Goal: Information Seeking & Learning: Find specific fact

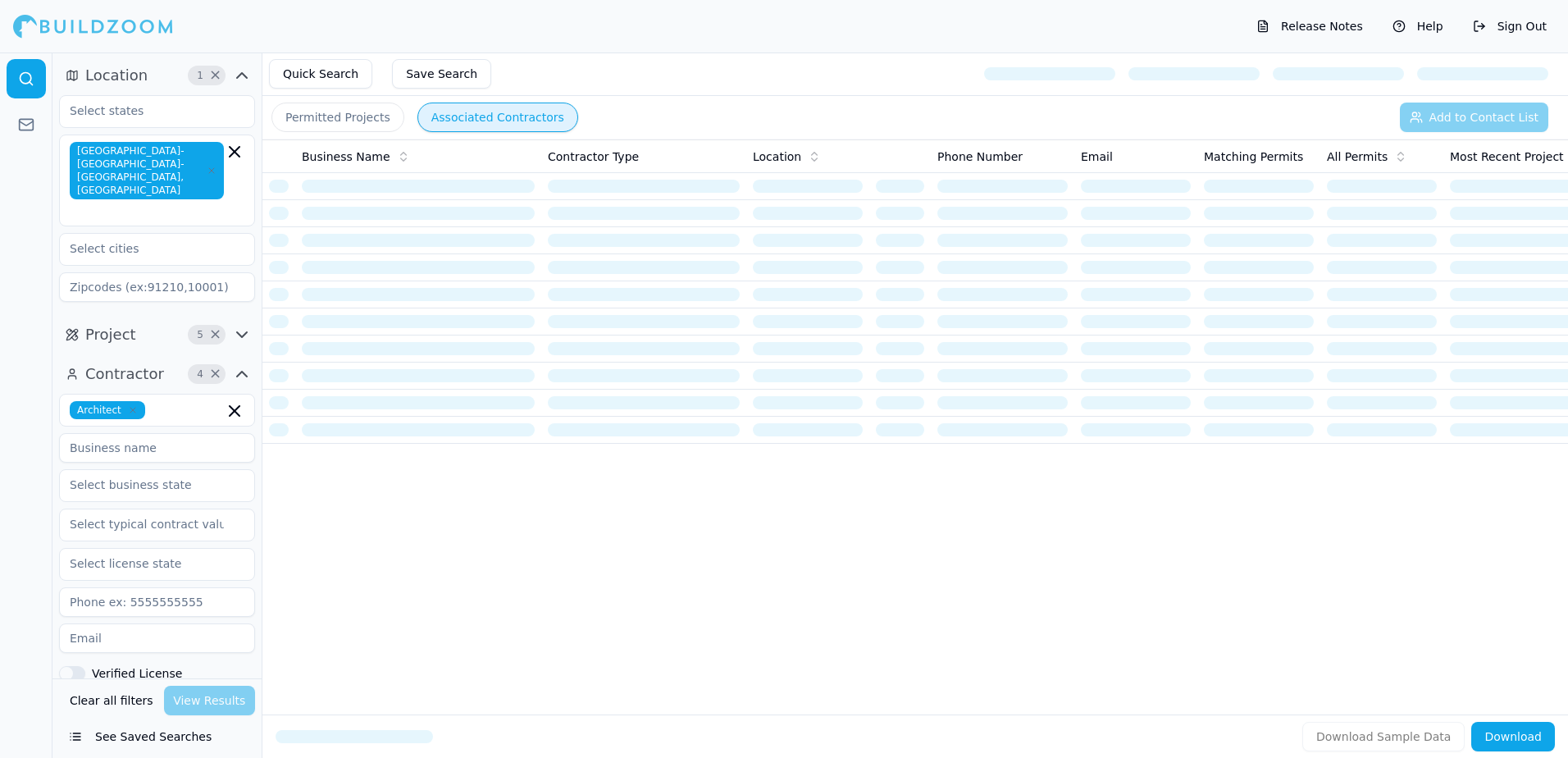
click at [347, 119] on button "Permitted Projects" at bounding box center [338, 117] width 133 height 29
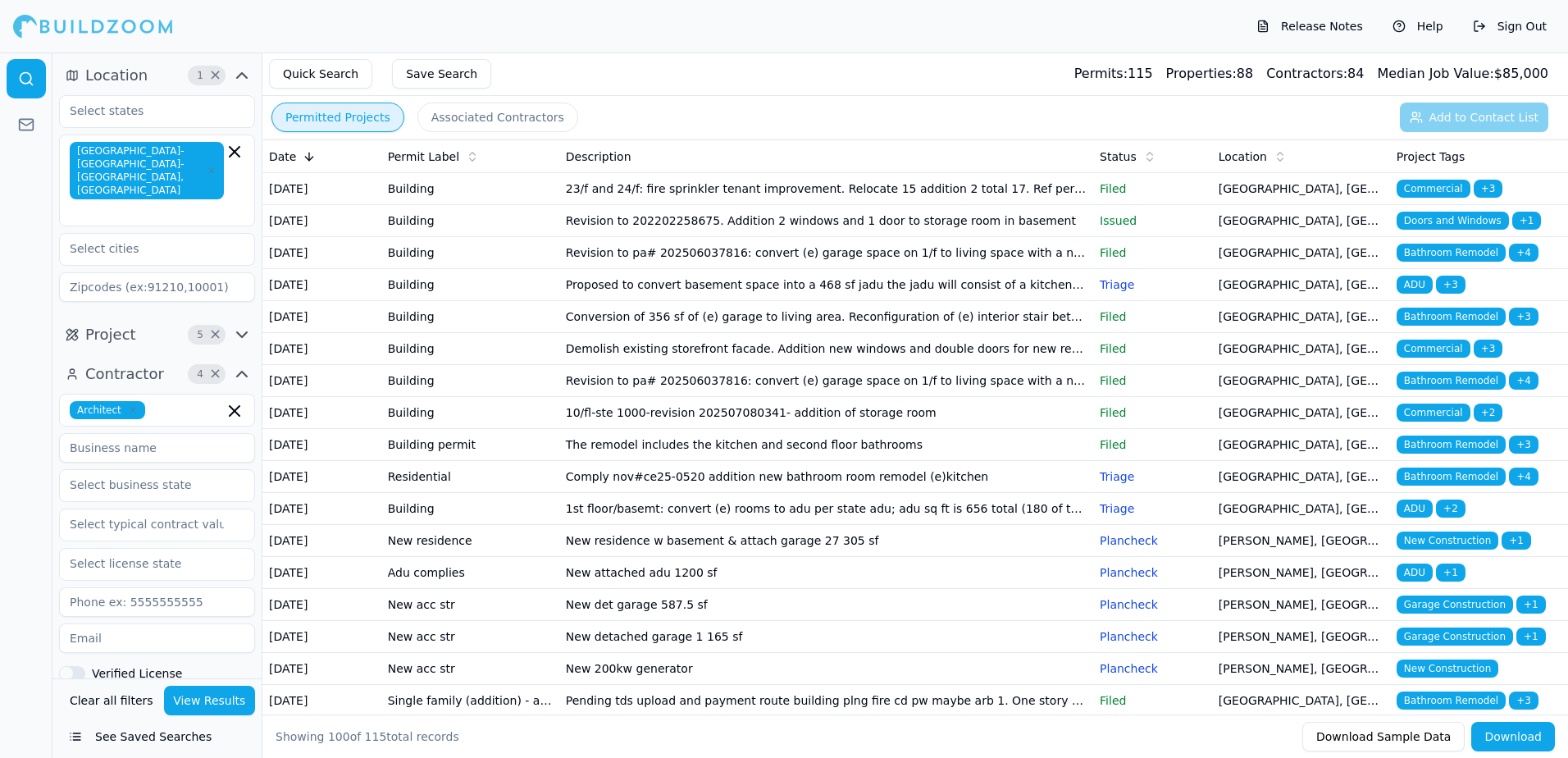
click at [1442, 453] on span "Bathroom Remodel" at bounding box center [1451, 445] width 109 height 18
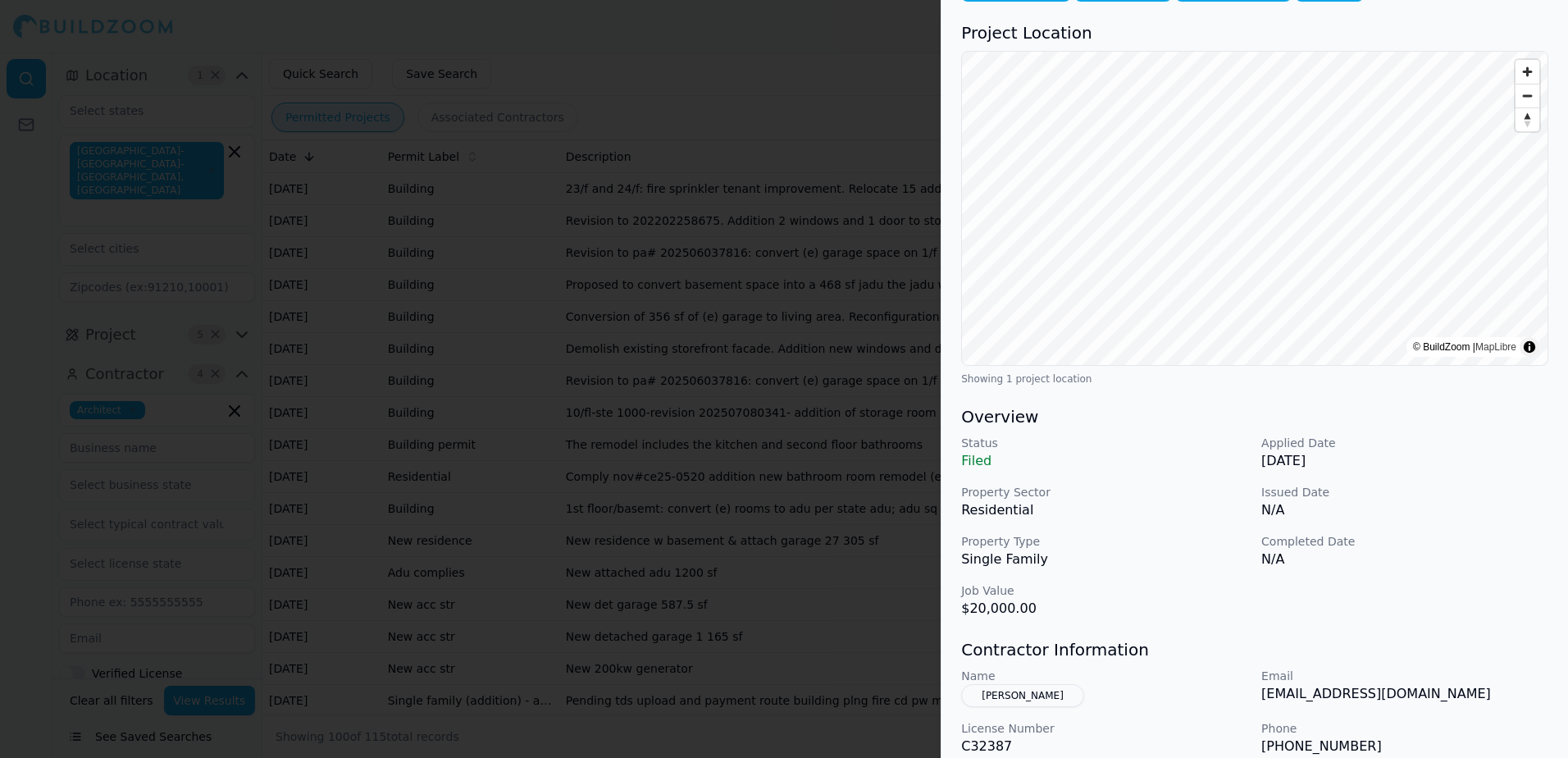
scroll to position [164, 0]
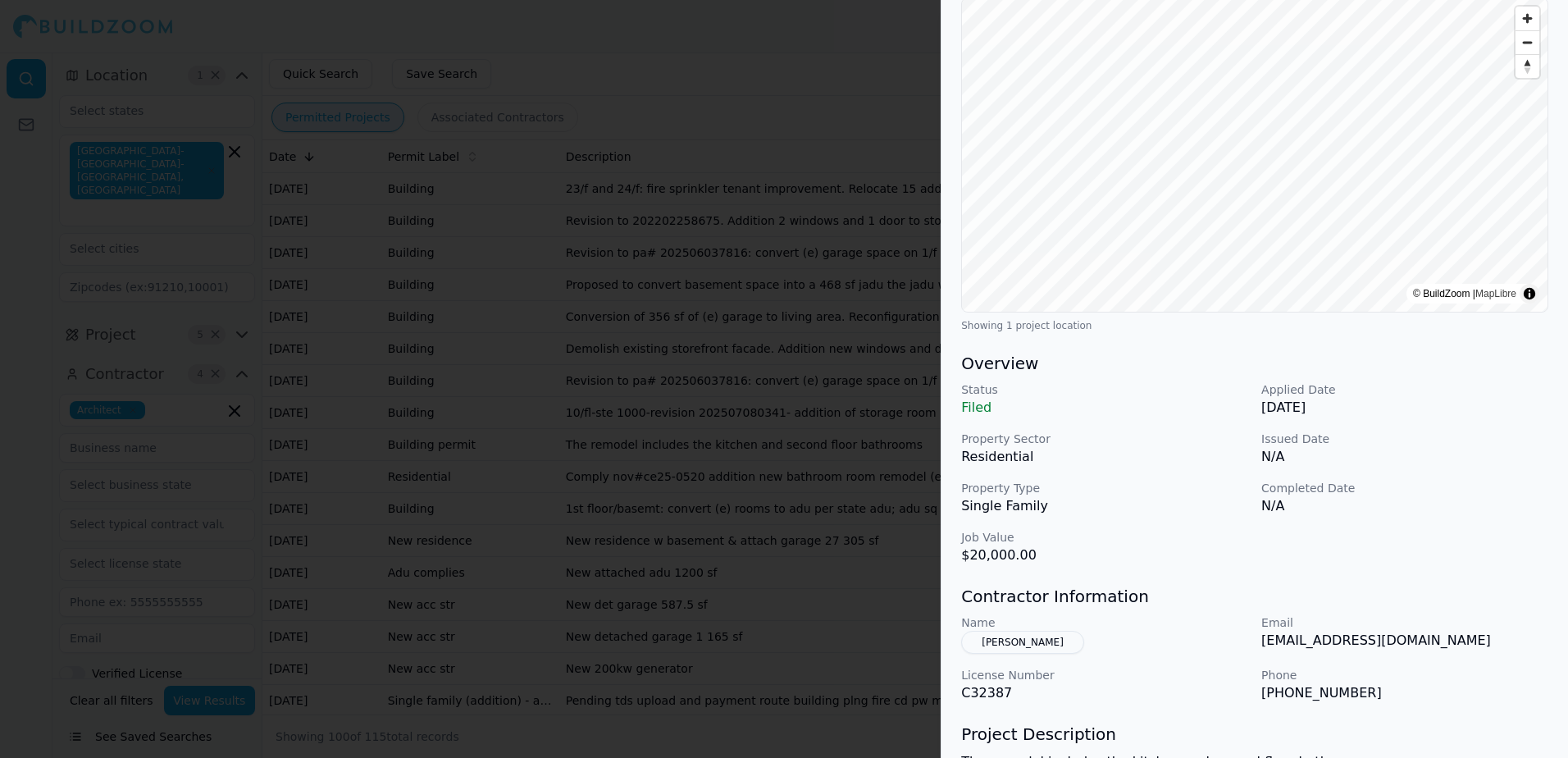
click at [878, 50] on div at bounding box center [784, 379] width 1568 height 758
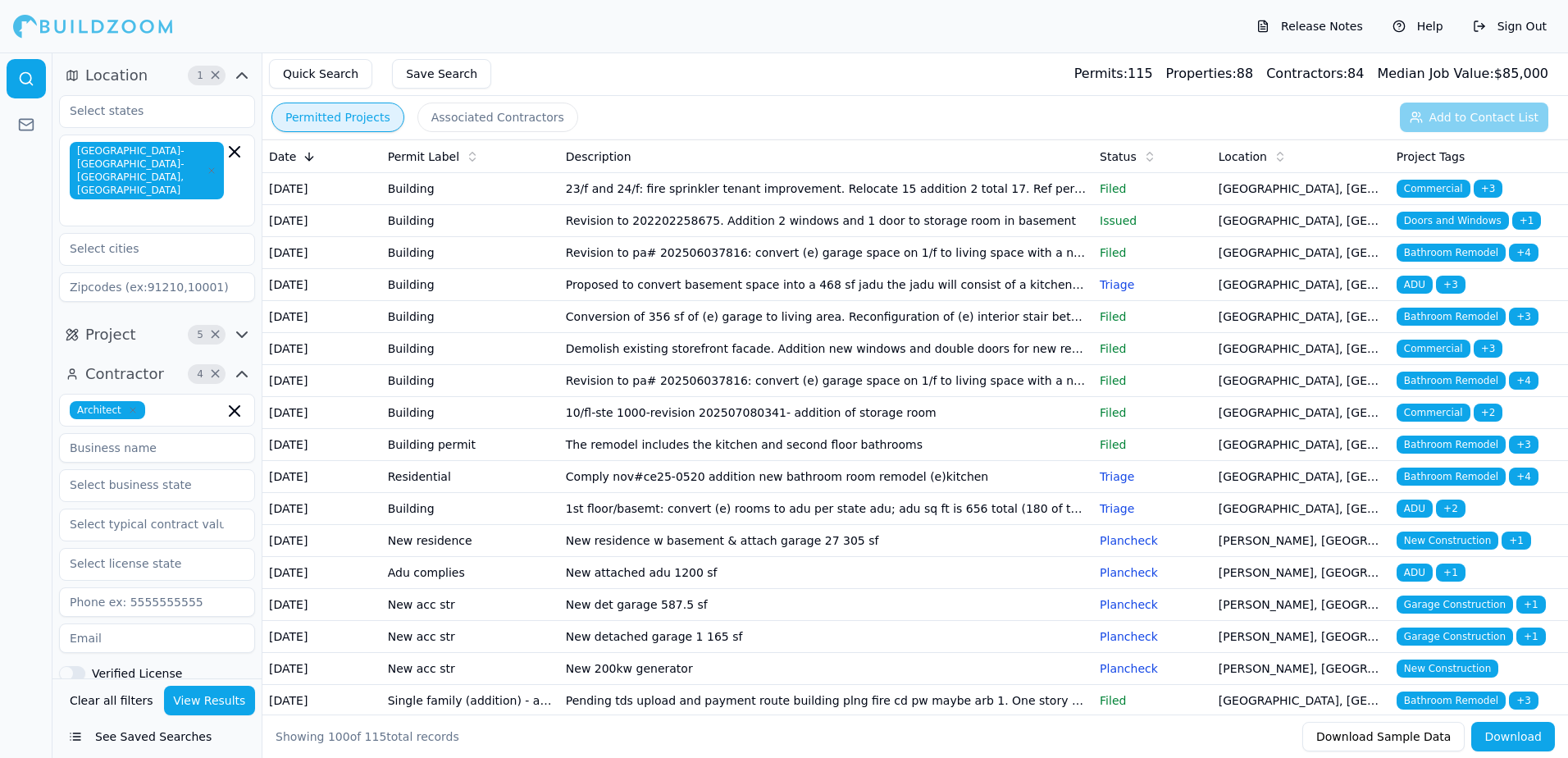
click at [1448, 325] on span "Bathroom Remodel" at bounding box center [1451, 317] width 109 height 18
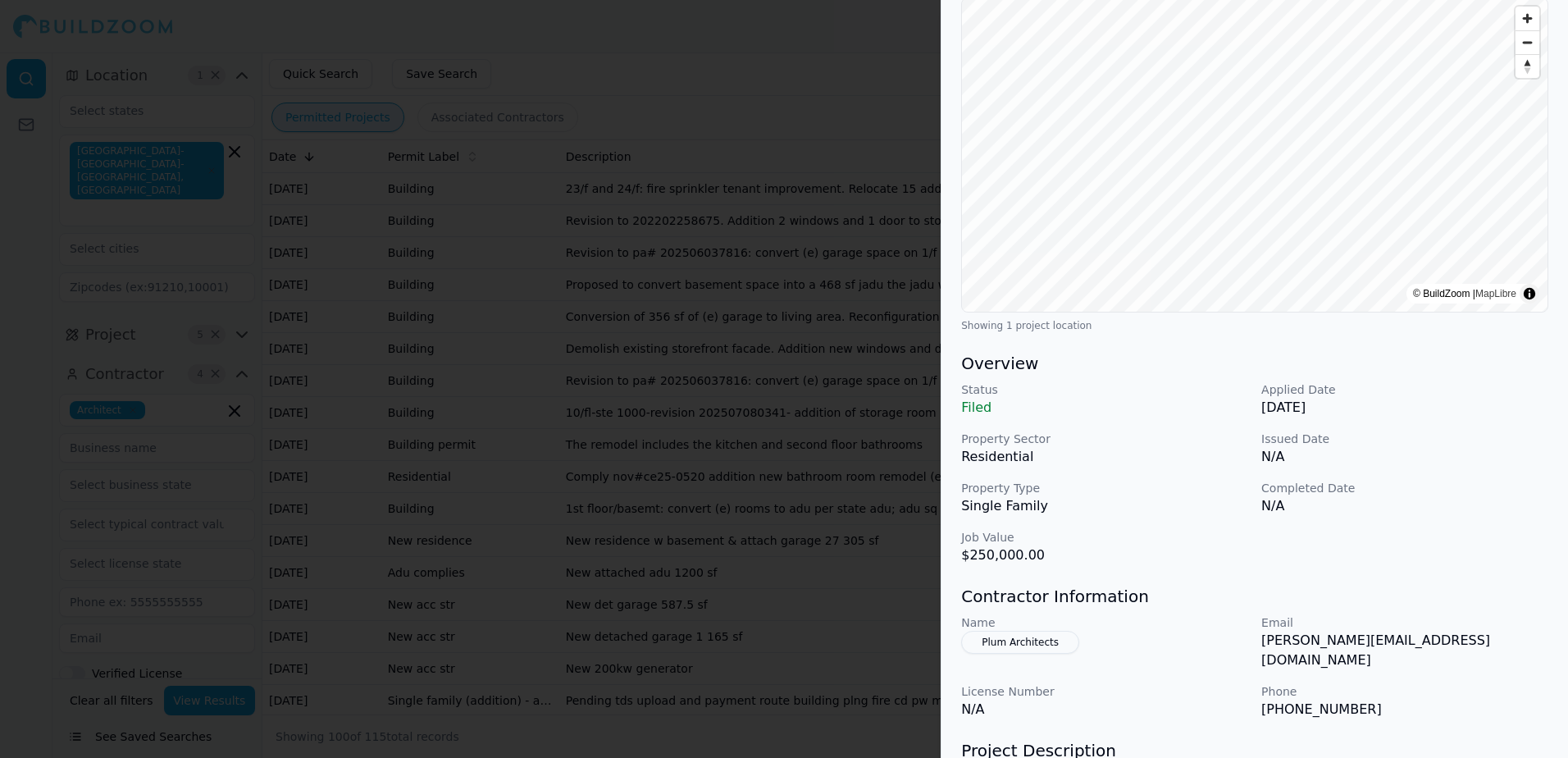
scroll to position [0, 0]
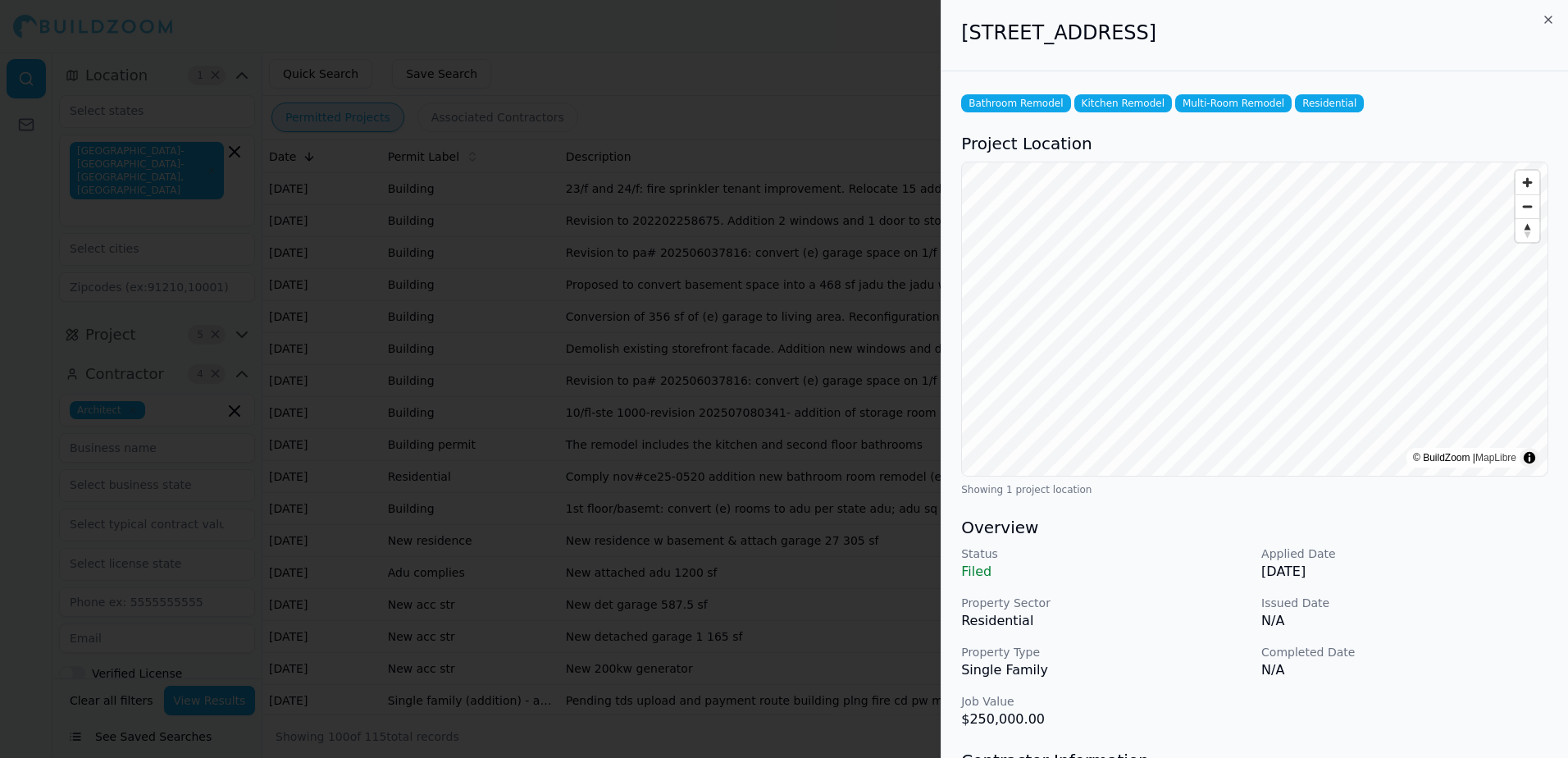
drag, startPoint x: 964, startPoint y: 32, endPoint x: 1371, endPoint y: 29, distance: 407.0
click at [1371, 29] on h2 "[STREET_ADDRESS]" at bounding box center [1254, 32] width 587 height 26
drag, startPoint x: 1371, startPoint y: 29, endPoint x: 1263, endPoint y: 33, distance: 108.1
copy h2 "[STREET_ADDRESS]"
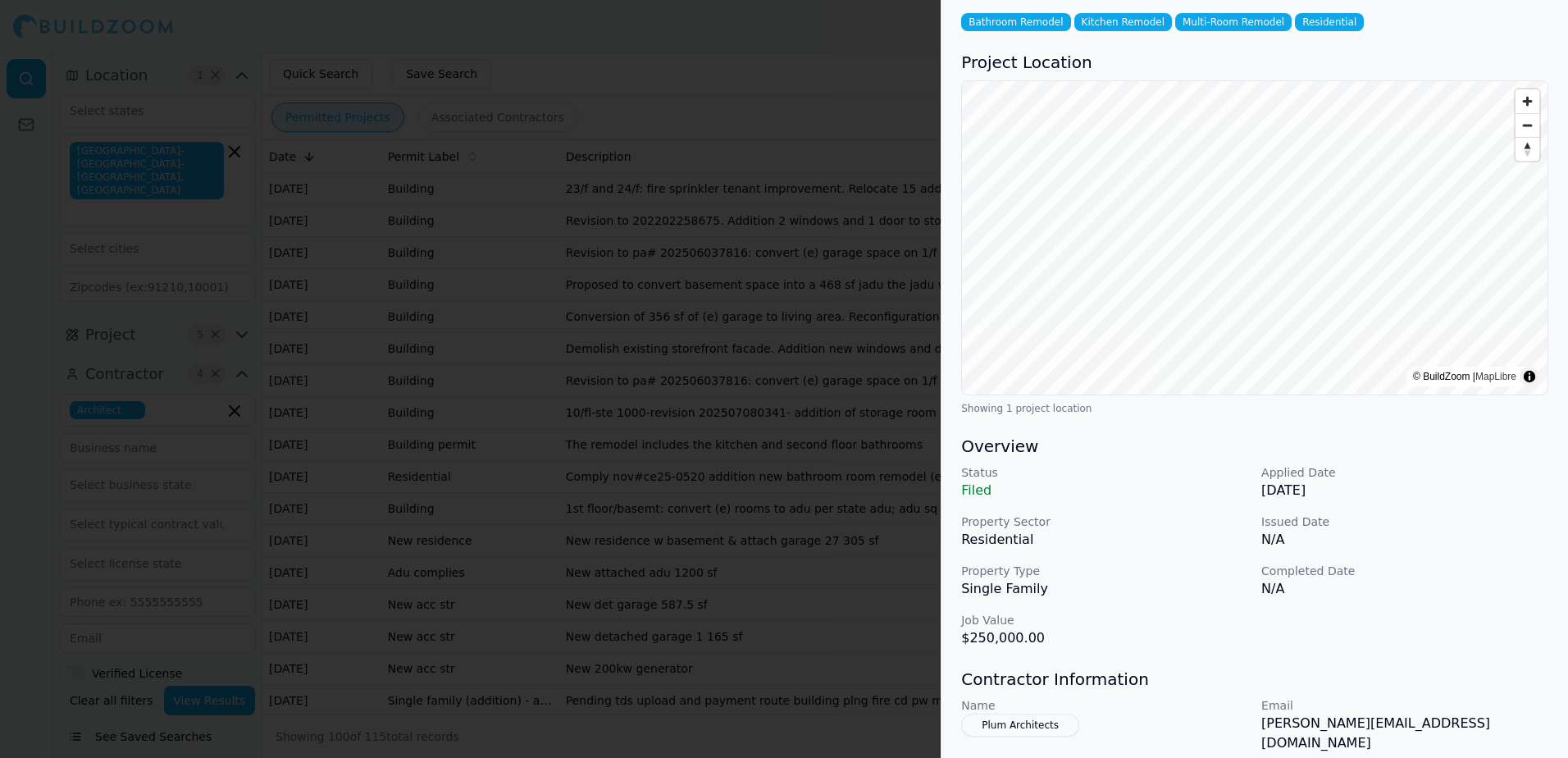
scroll to position [246, 0]
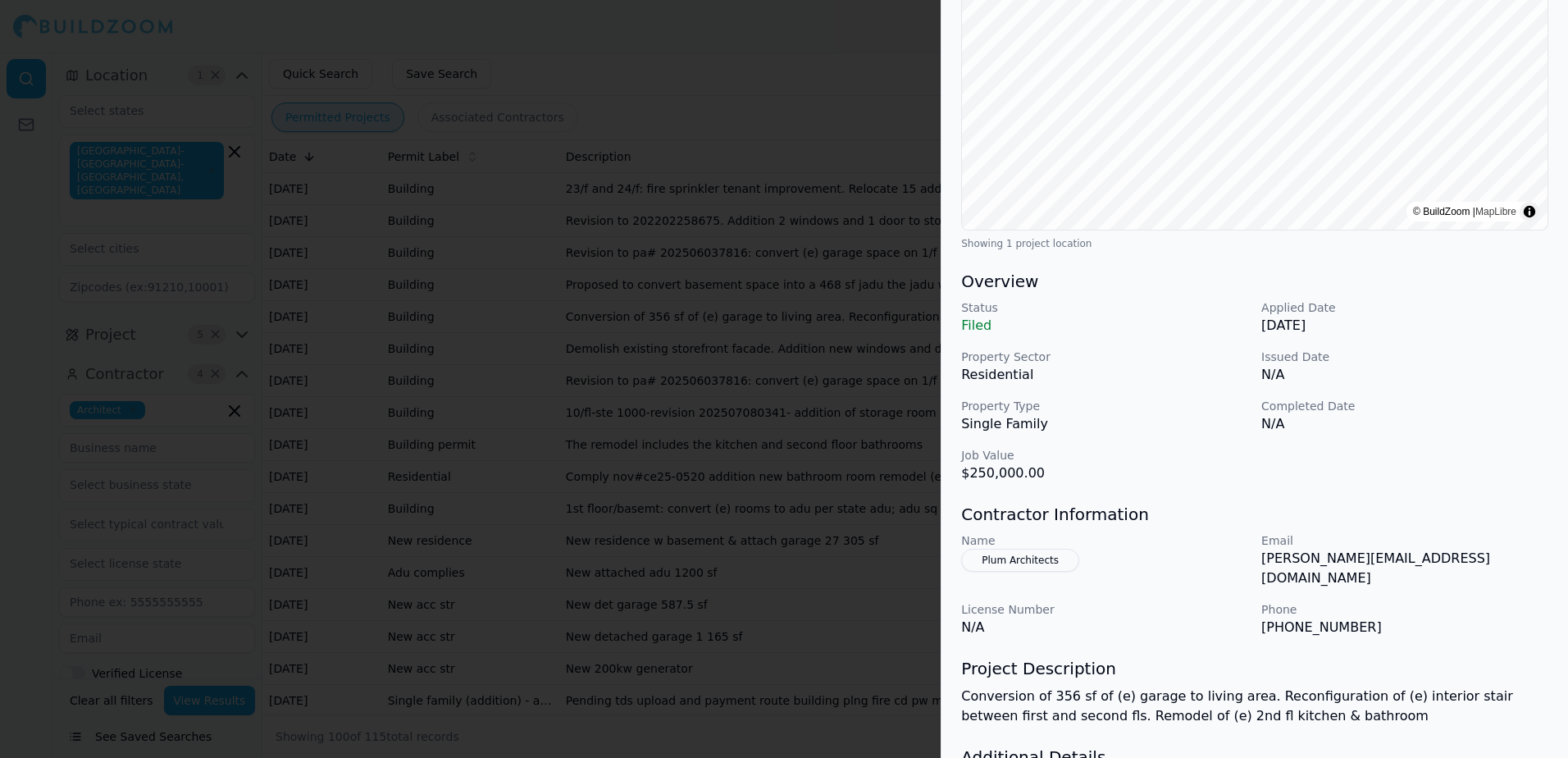
click at [812, 29] on div at bounding box center [784, 379] width 1568 height 758
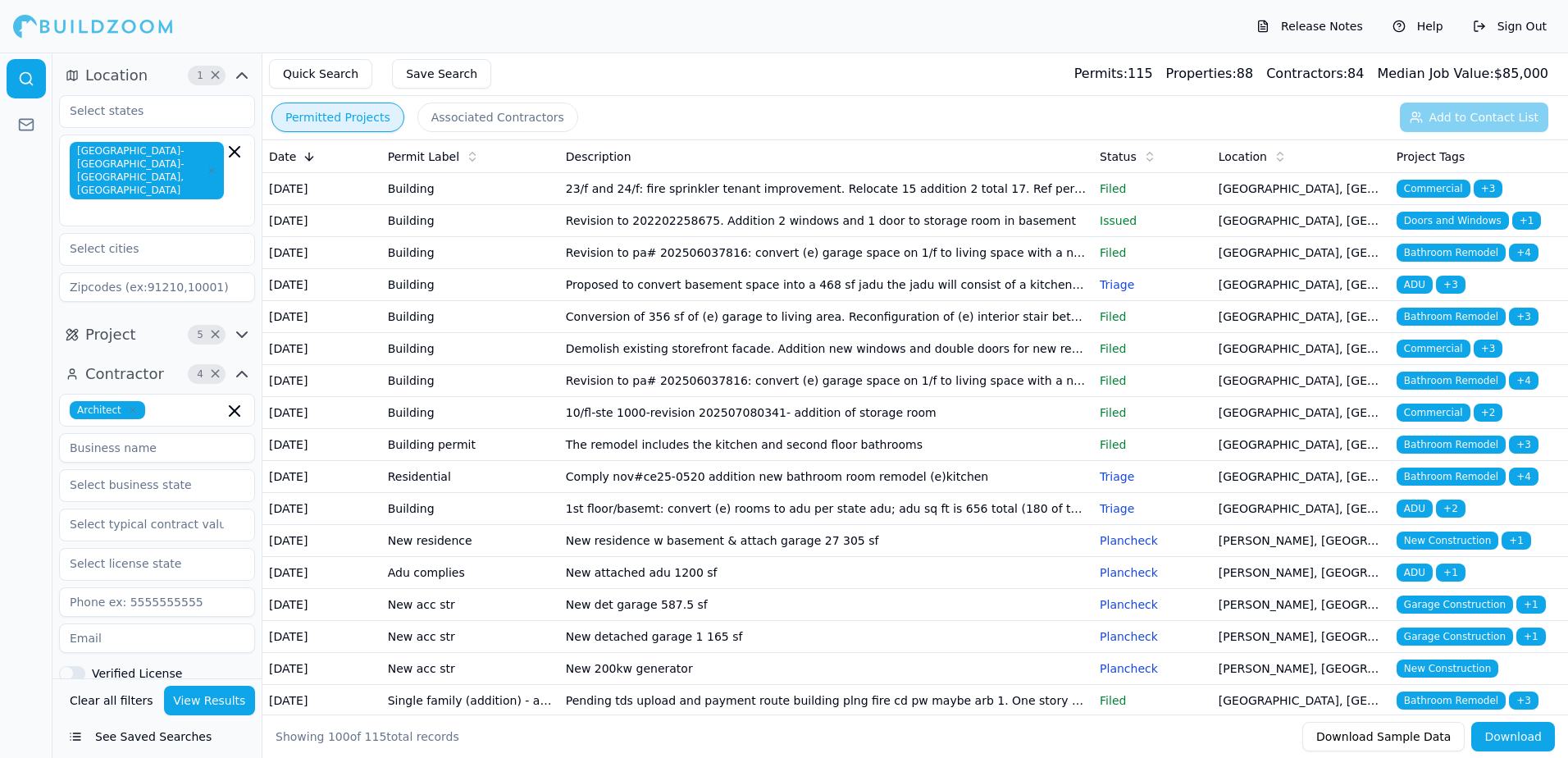
click at [1452, 390] on span "Bathroom Remodel" at bounding box center [1451, 380] width 109 height 18
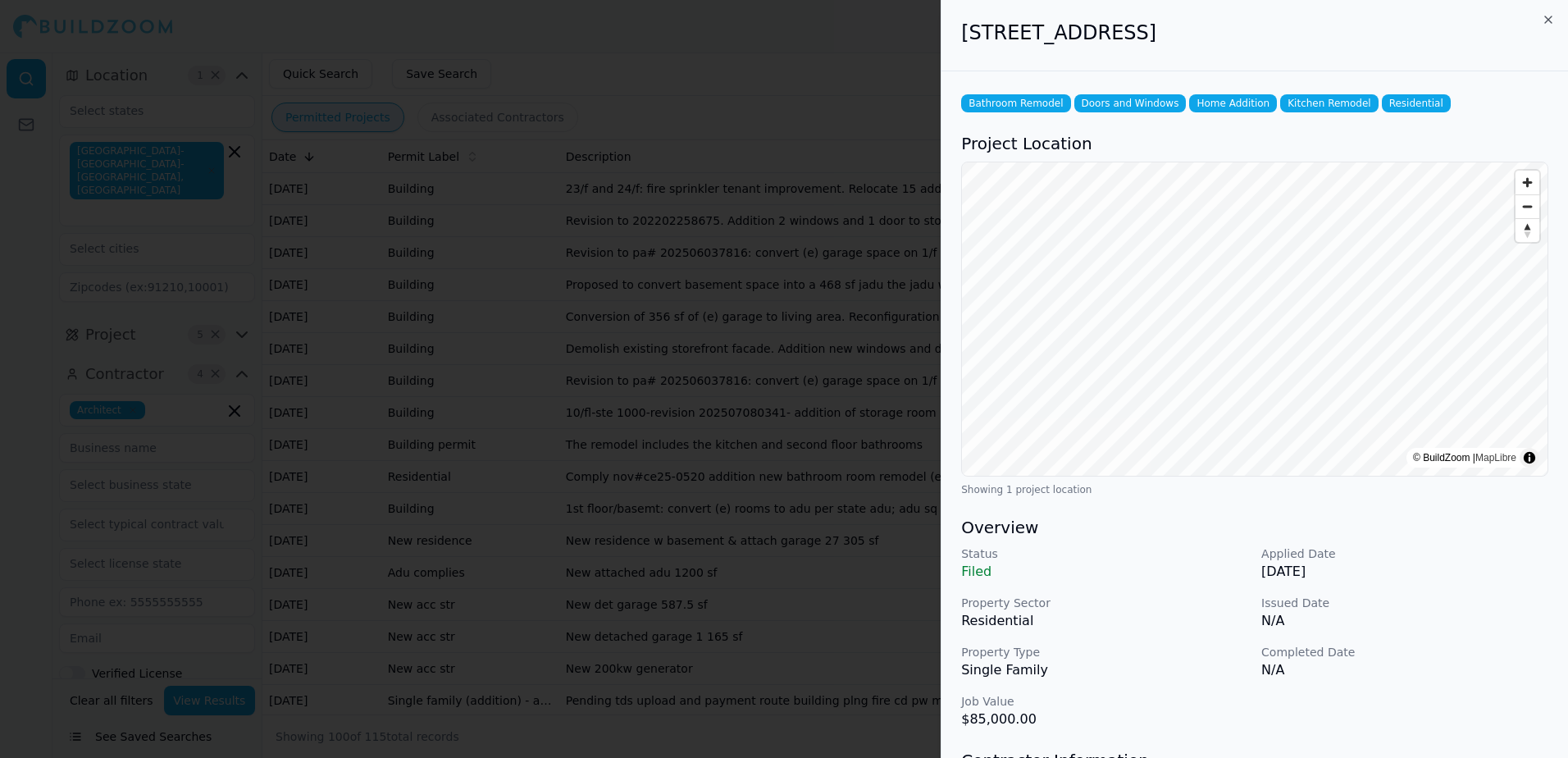
click at [878, 59] on div at bounding box center [784, 379] width 1568 height 758
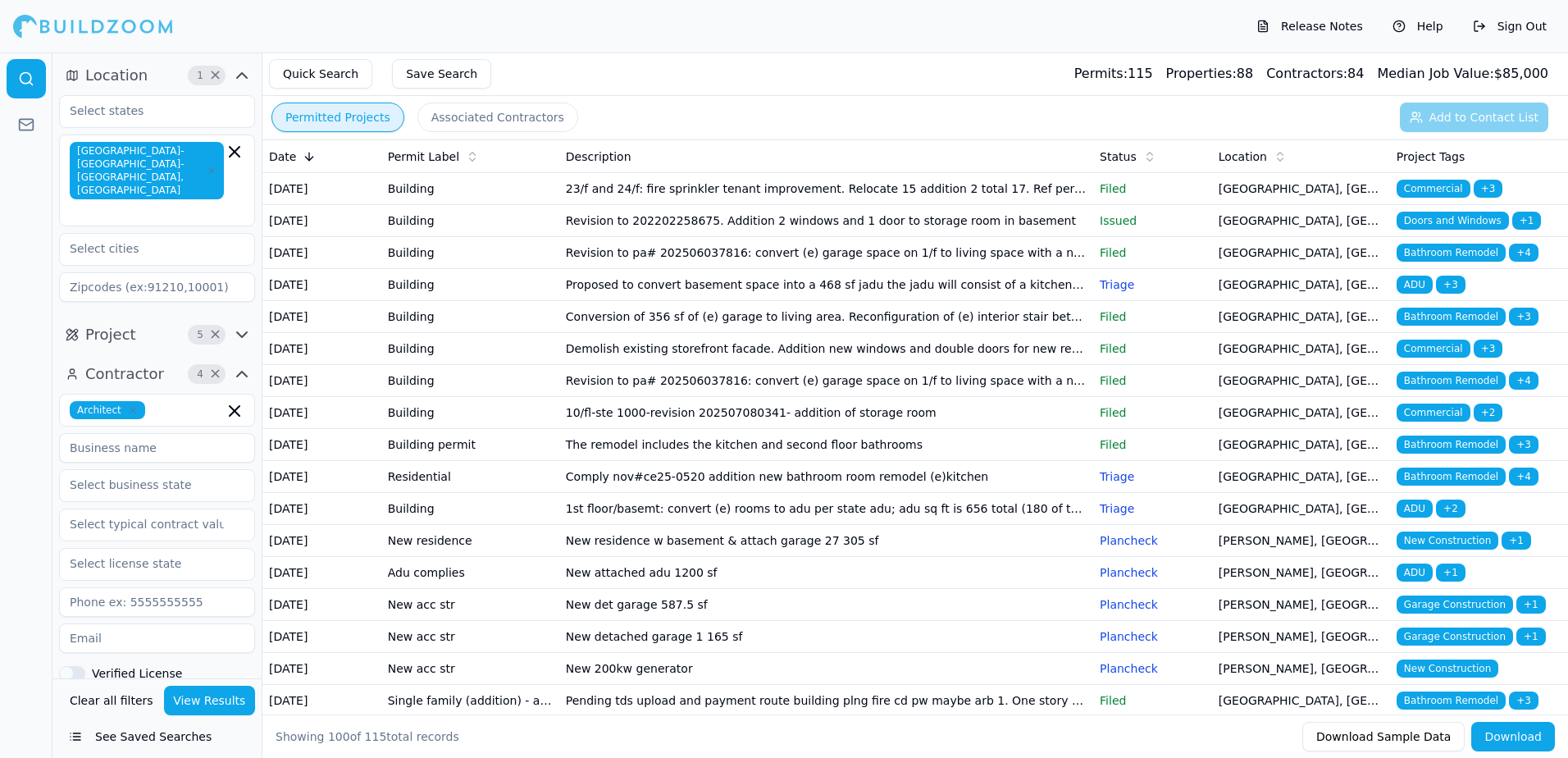
click at [1438, 485] on span "Bathroom Remodel" at bounding box center [1451, 476] width 109 height 18
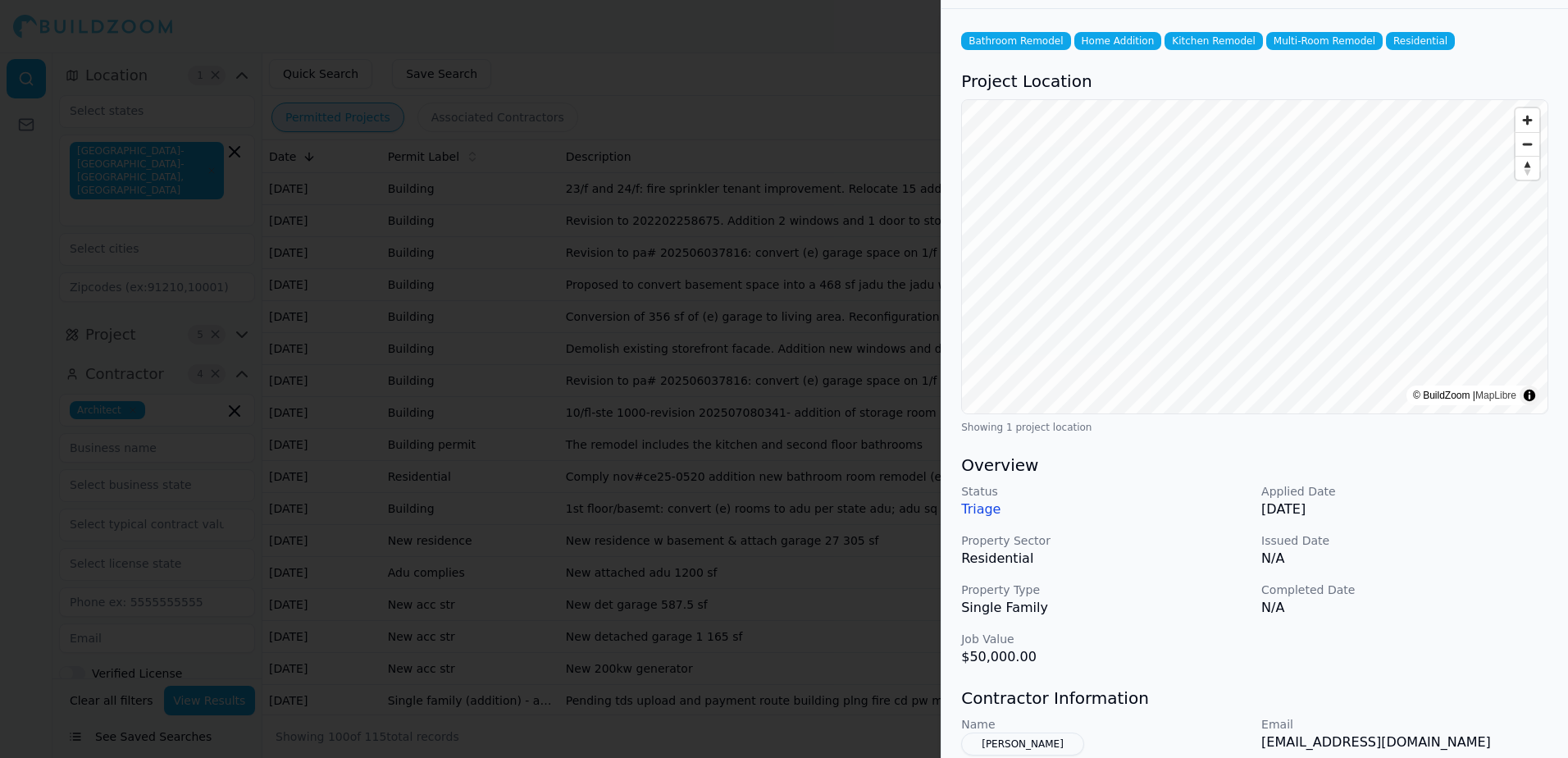
scroll to position [164, 0]
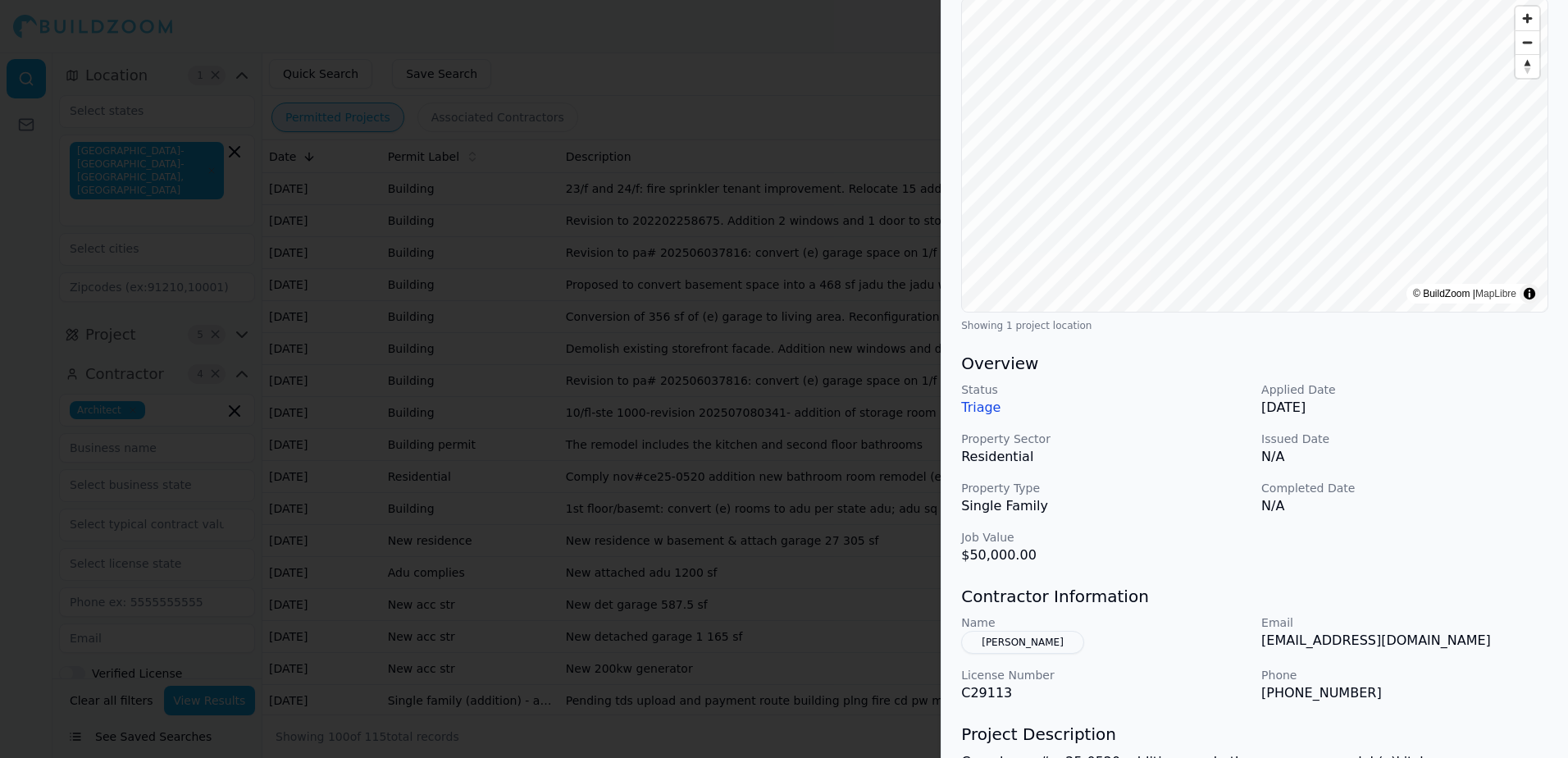
click at [1033, 638] on button "[PERSON_NAME]" at bounding box center [1023, 642] width 123 height 23
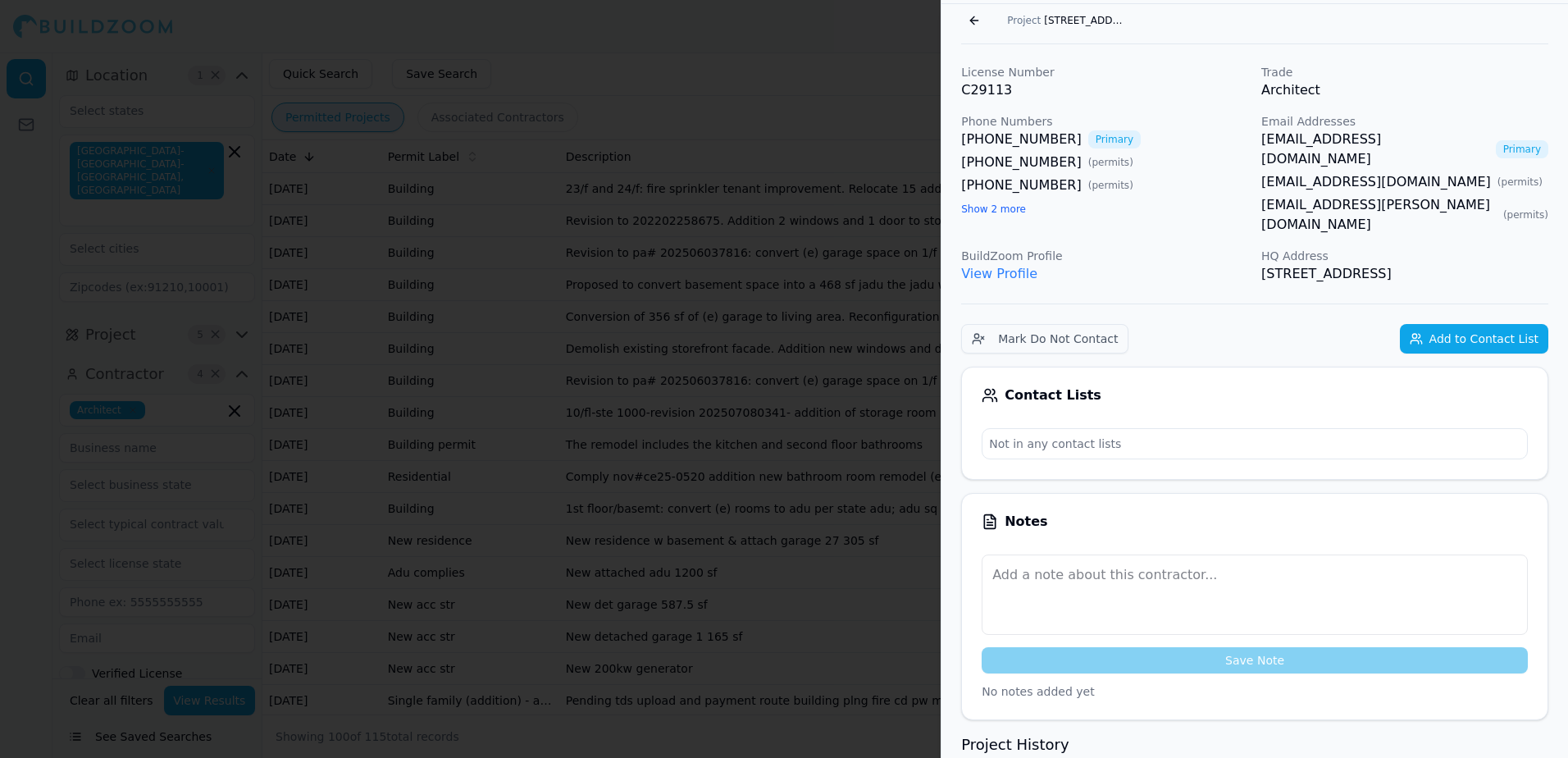
scroll to position [0, 0]
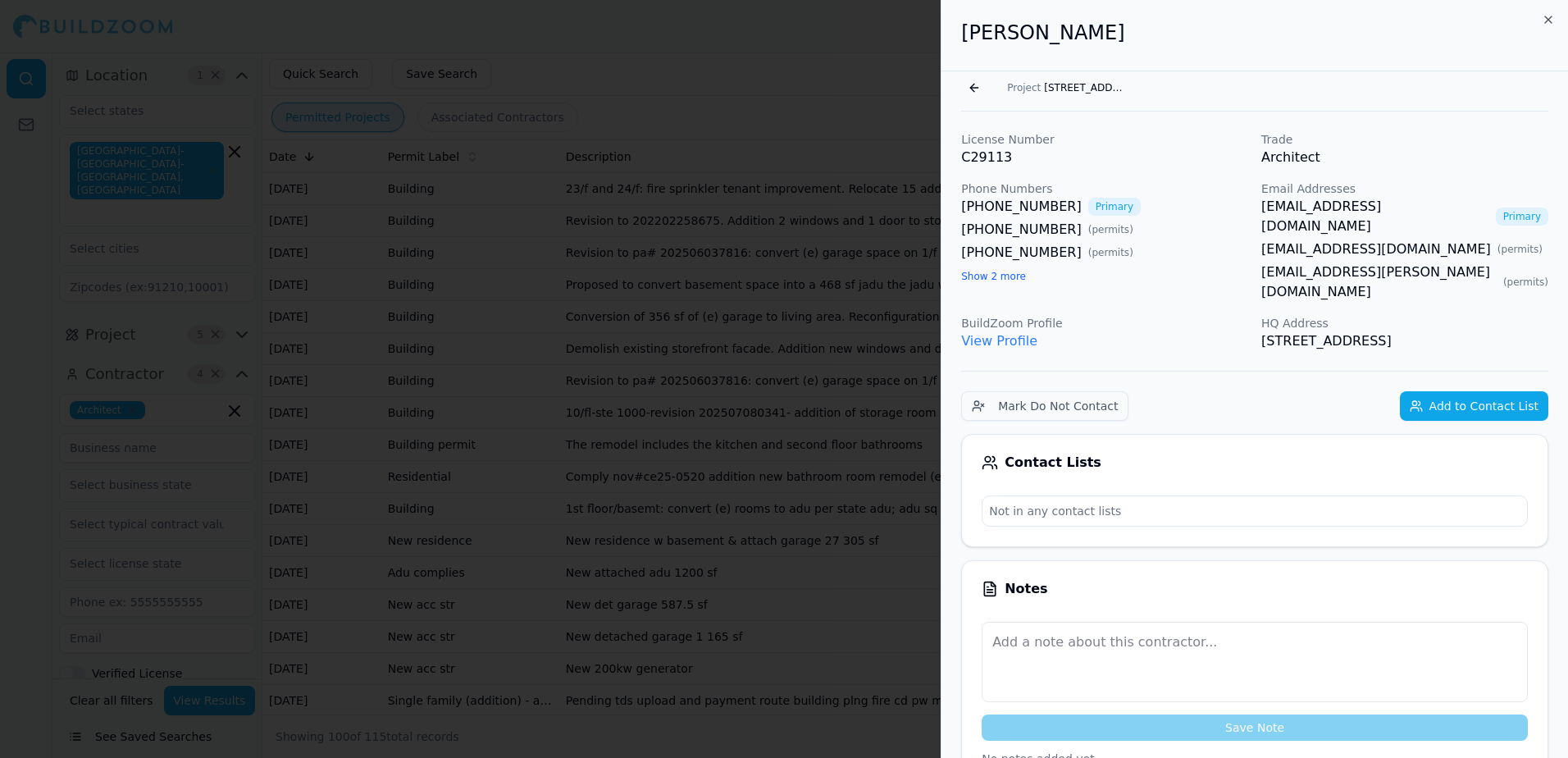
click at [974, 89] on button "Go back" at bounding box center [974, 87] width 26 height 26
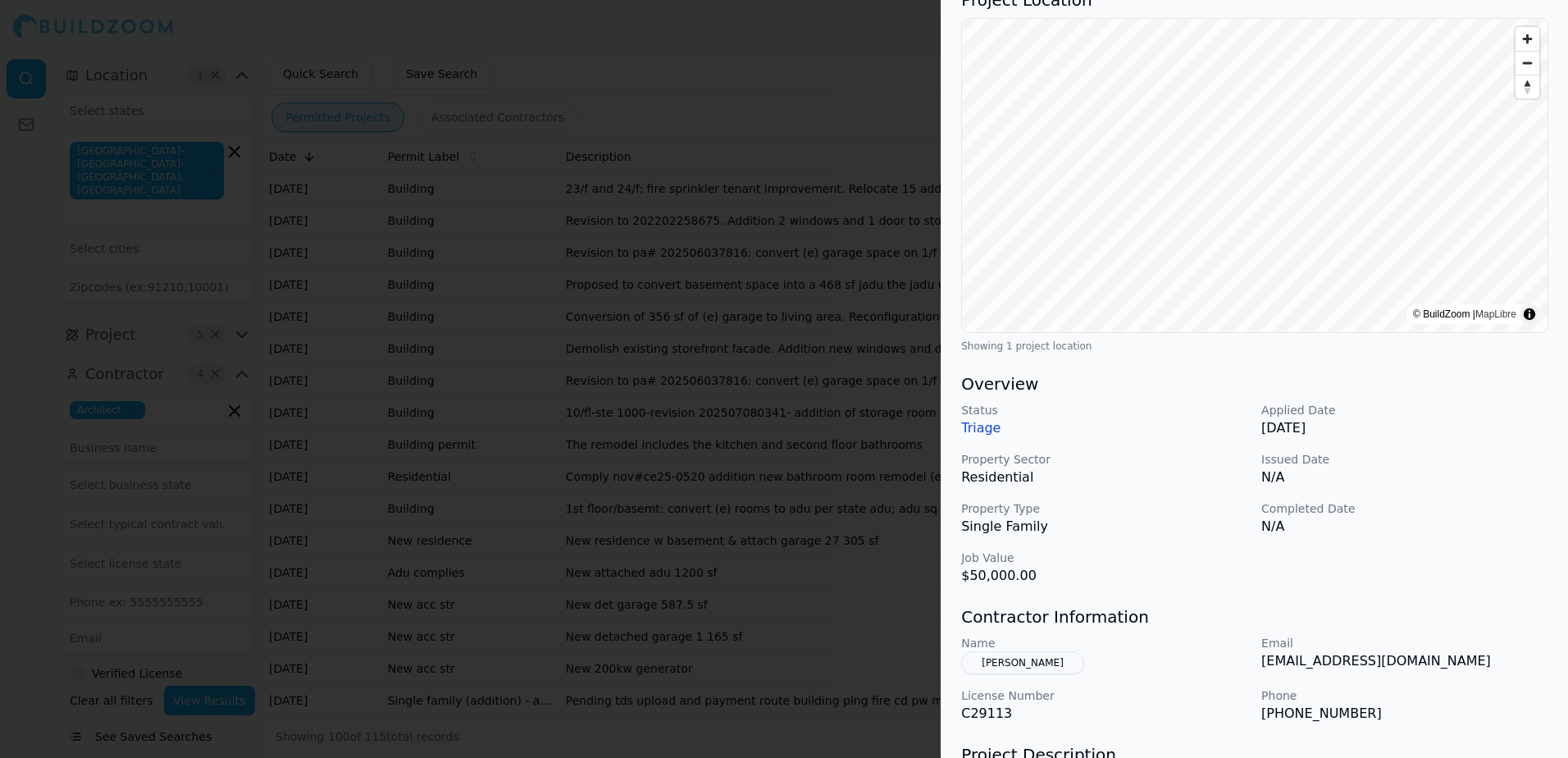
scroll to position [246, 0]
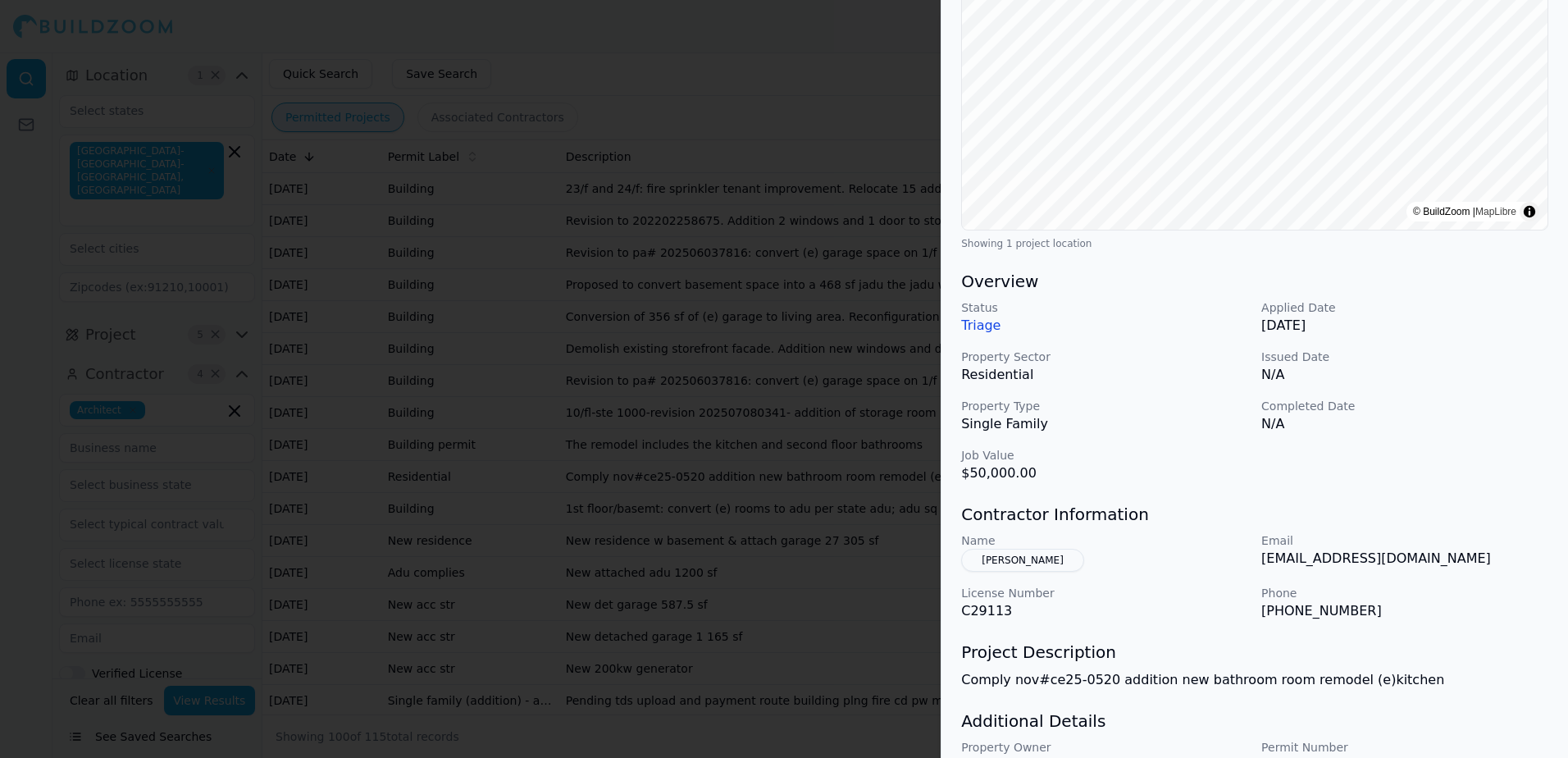
click at [1028, 561] on button "[PERSON_NAME]" at bounding box center [1023, 560] width 123 height 23
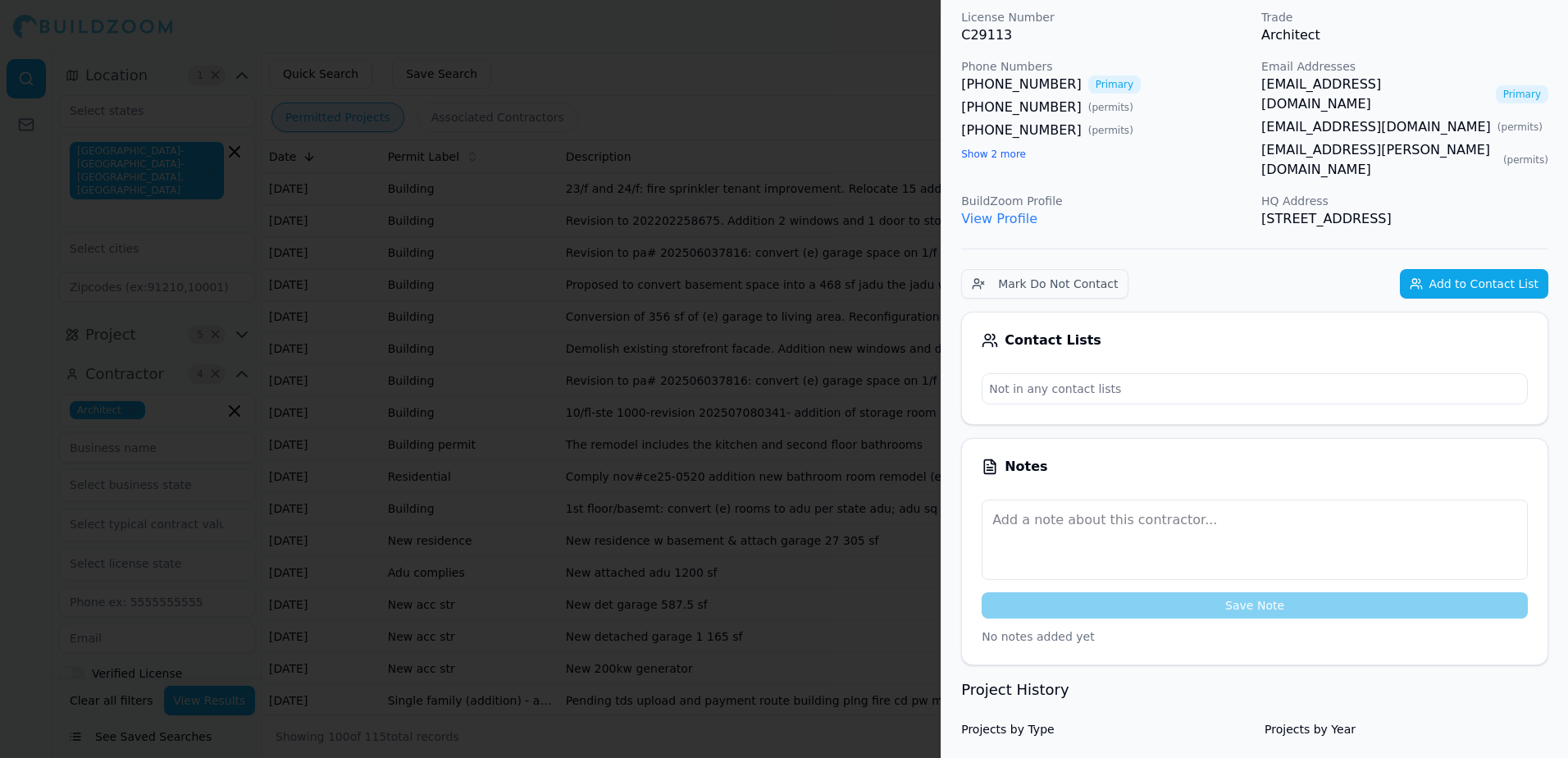
scroll to position [41, 0]
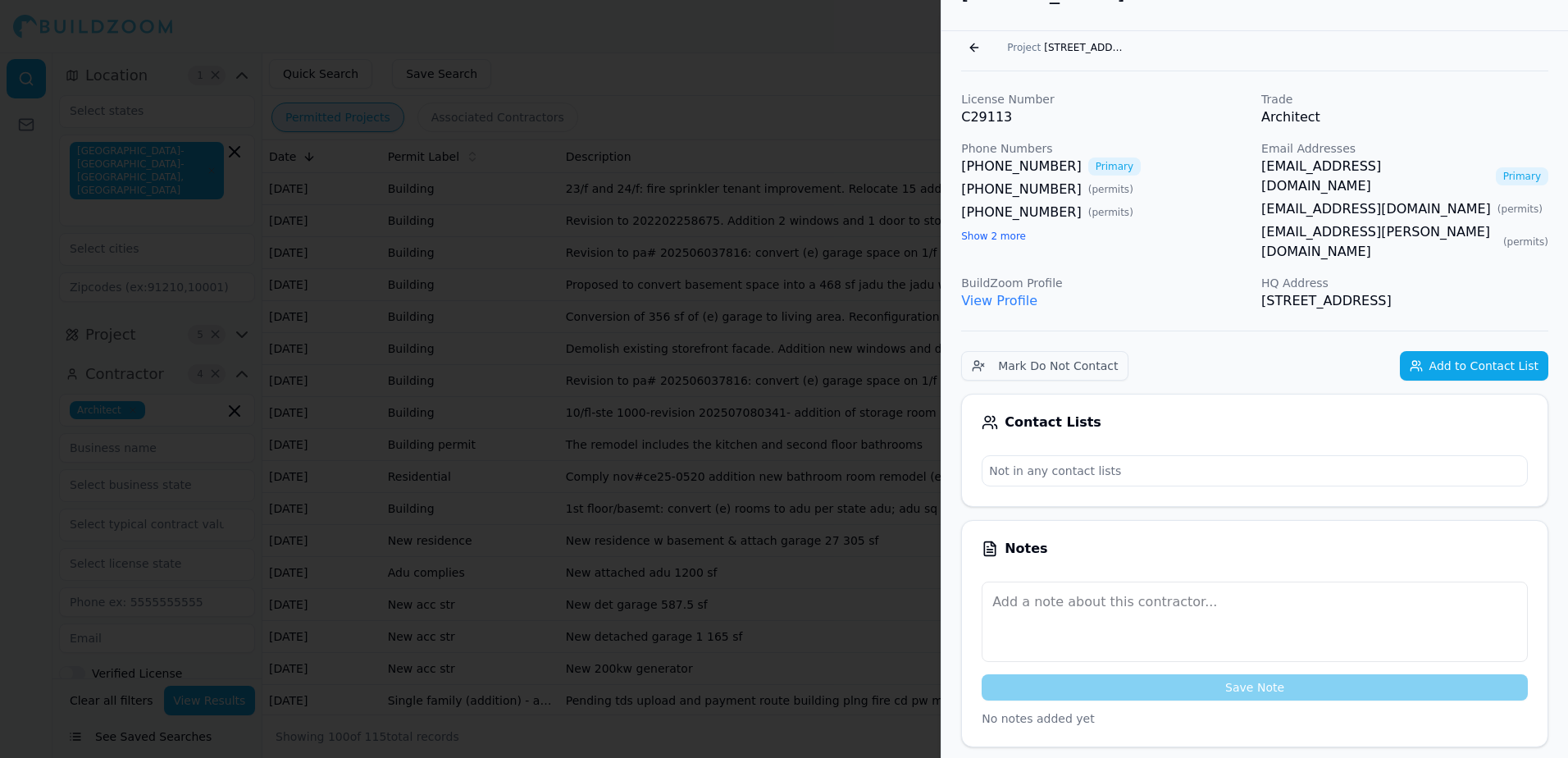
click at [973, 41] on button "Go back" at bounding box center [974, 47] width 26 height 26
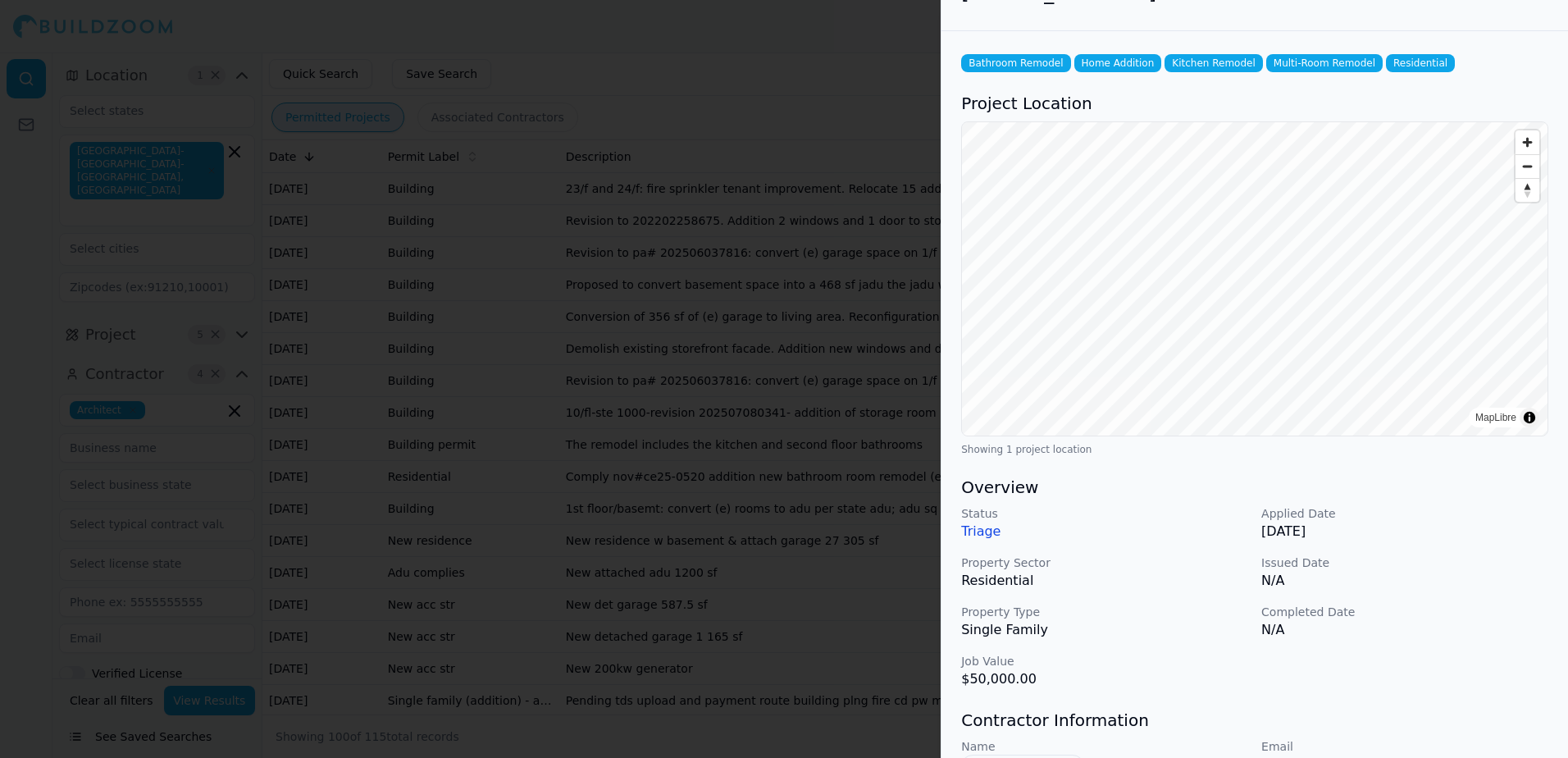
click at [833, 41] on div at bounding box center [784, 379] width 1568 height 758
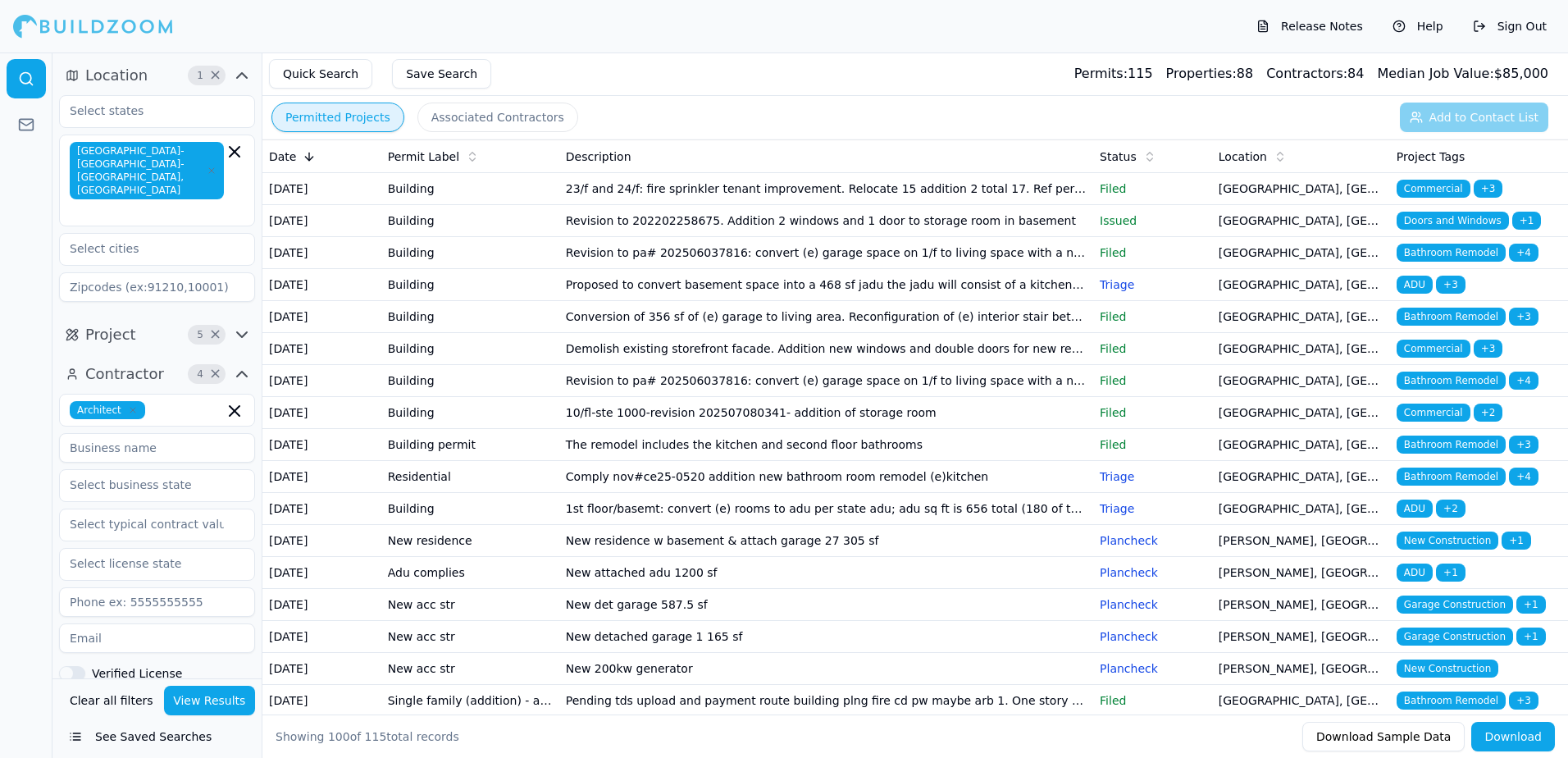
click at [1441, 485] on span "Bathroom Remodel" at bounding box center [1451, 476] width 109 height 18
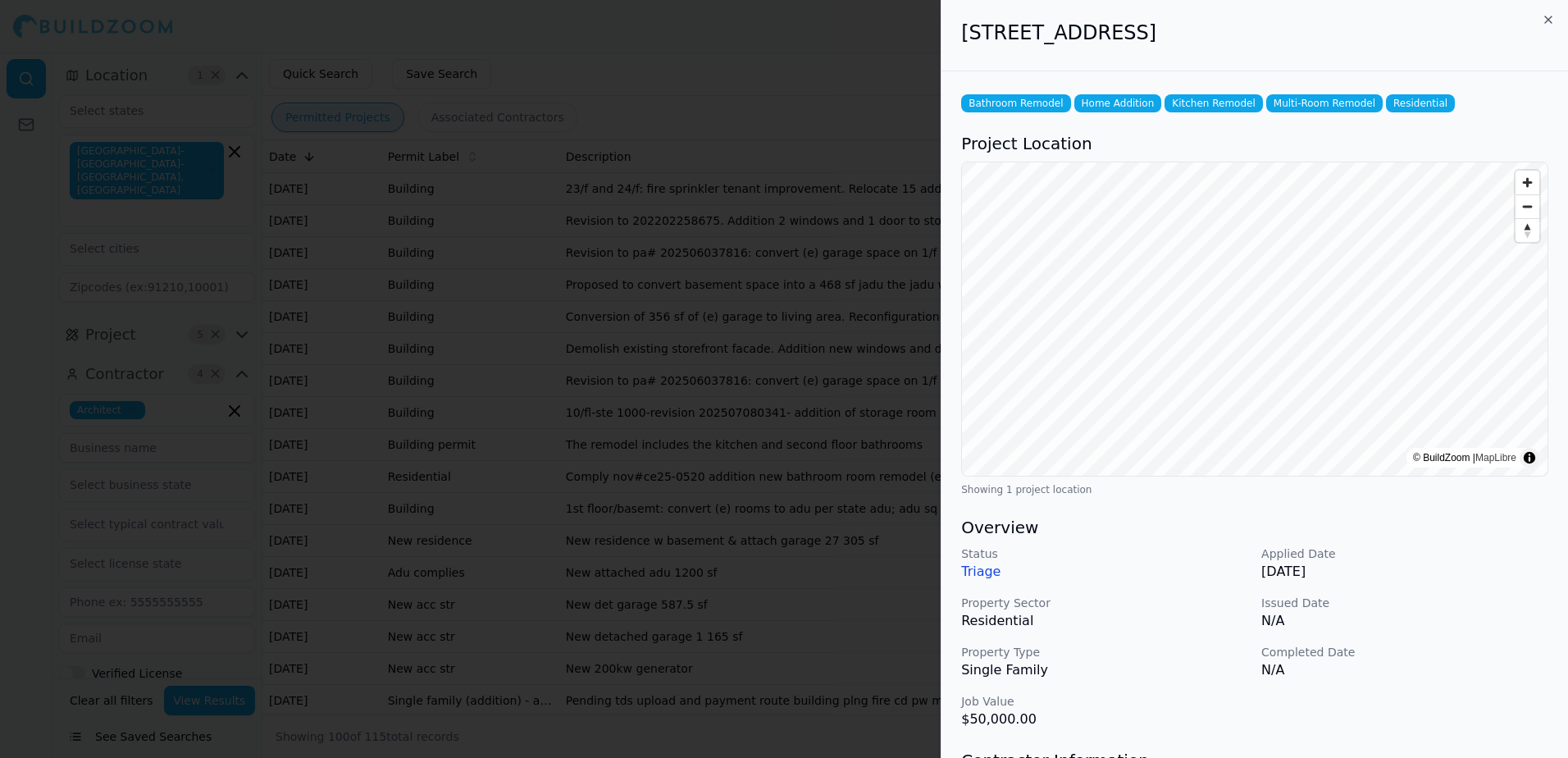
scroll to position [164, 0]
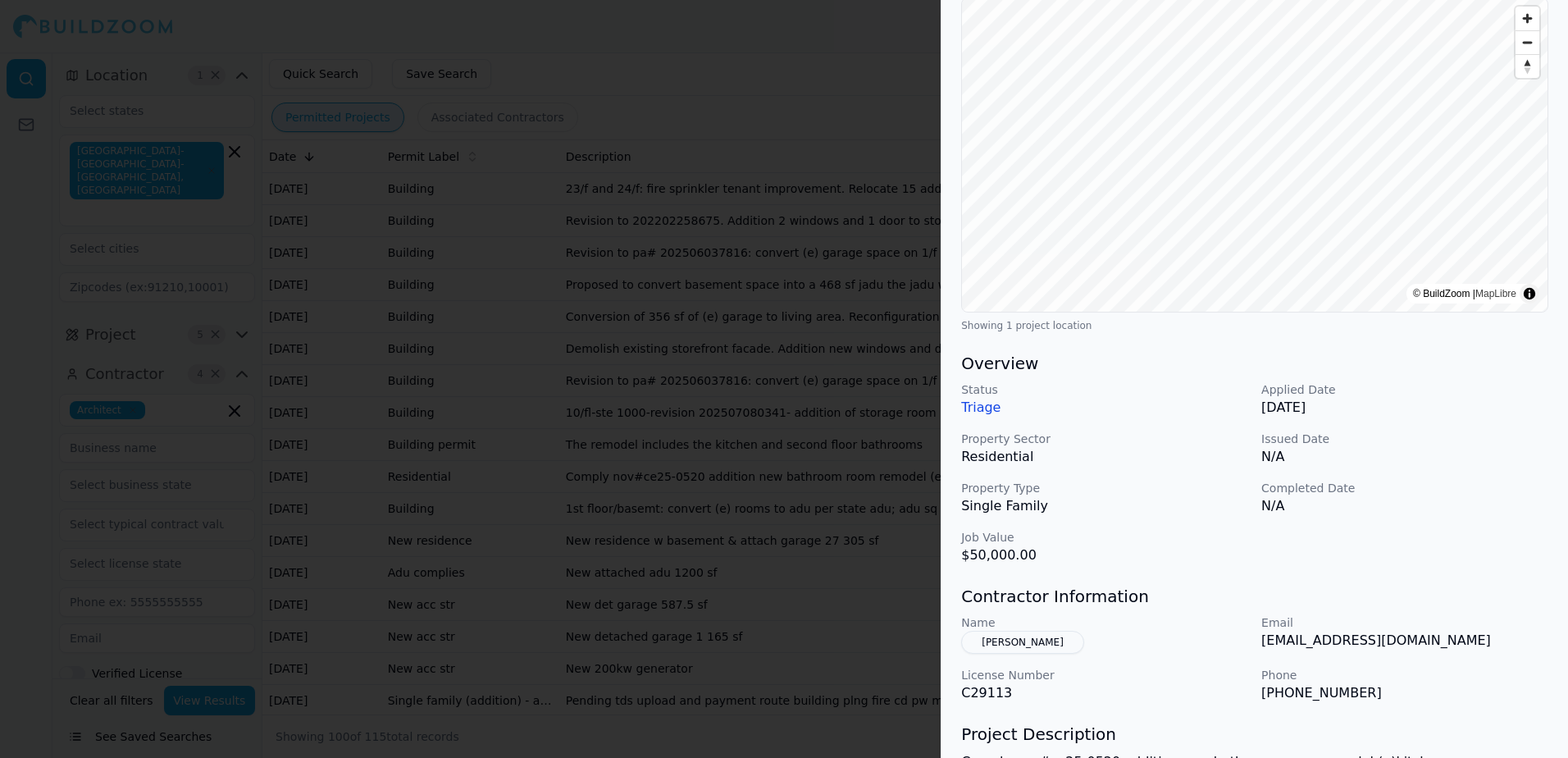
click at [782, 52] on div at bounding box center [784, 379] width 1568 height 758
